Goal: Information Seeking & Learning: Learn about a topic

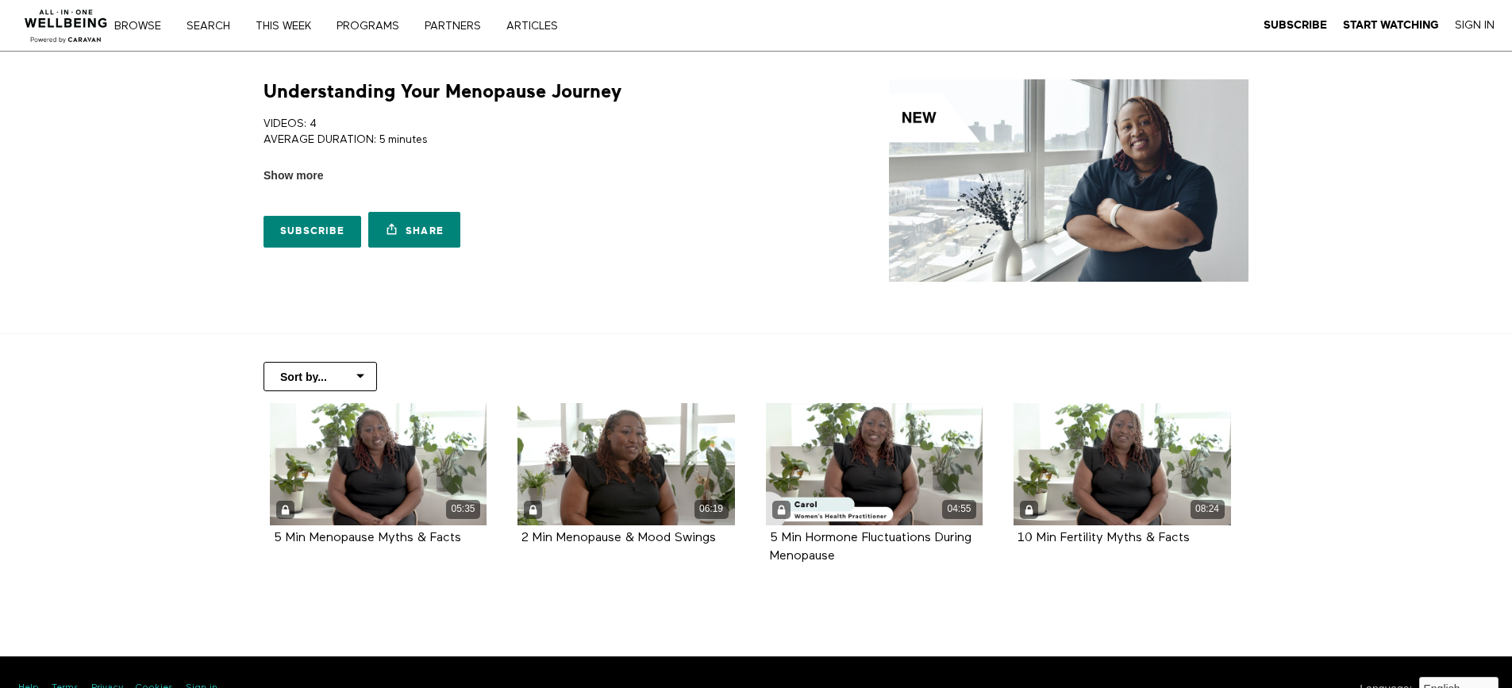
scroll to position [33, 0]
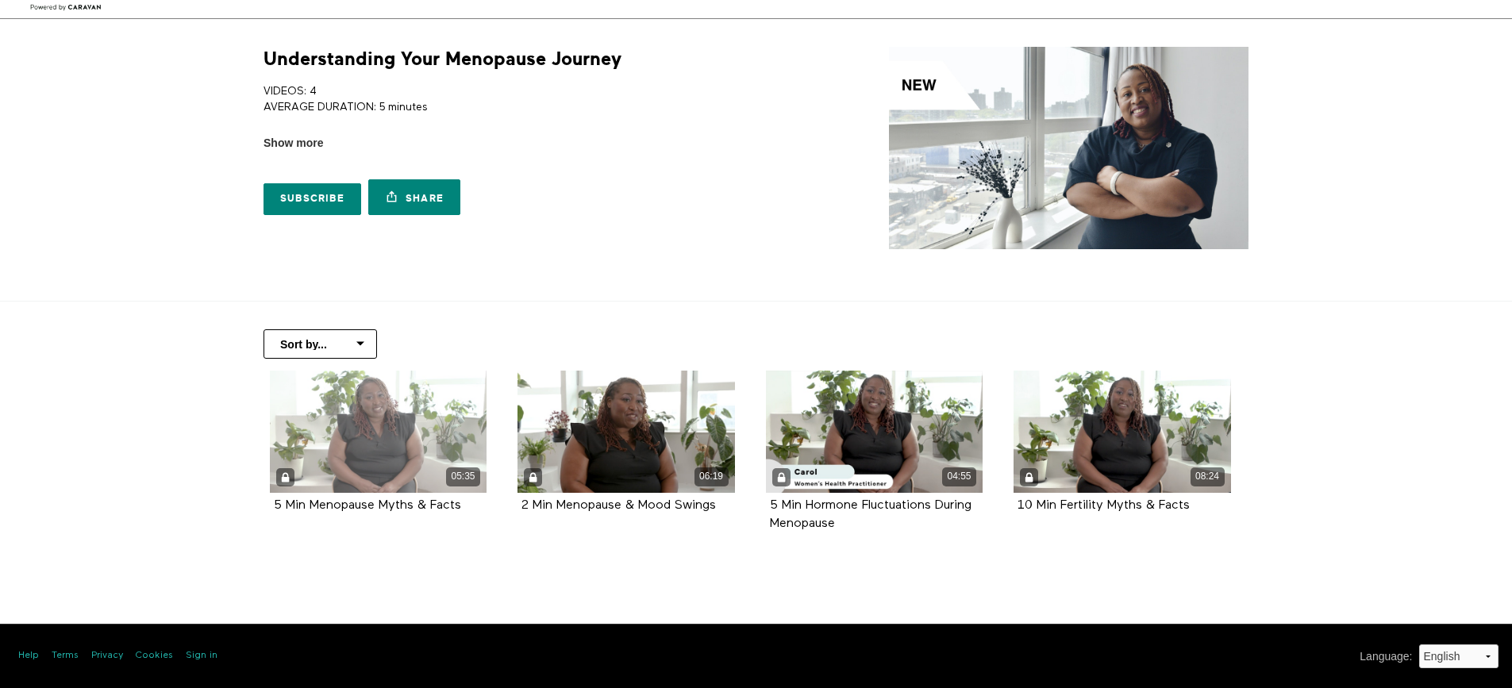
click at [360, 414] on div "05:35" at bounding box center [378, 432] width 217 height 122
